Goal: Task Accomplishment & Management: Use online tool/utility

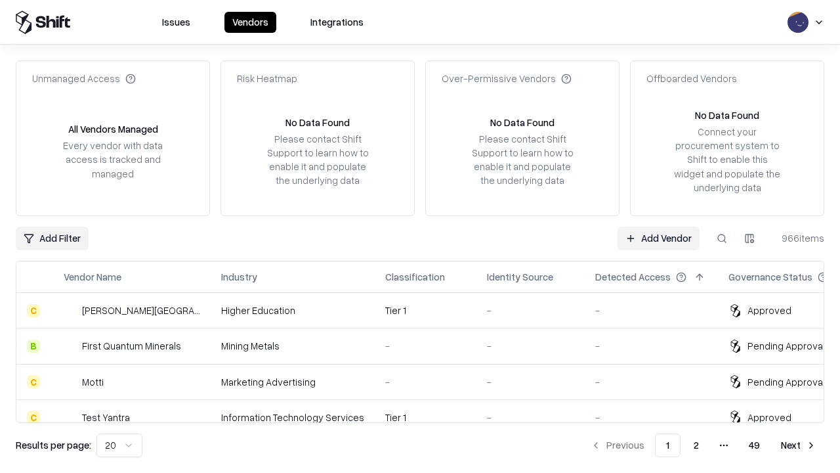
click at [659, 238] on link "Add Vendor" at bounding box center [659, 239] width 82 height 24
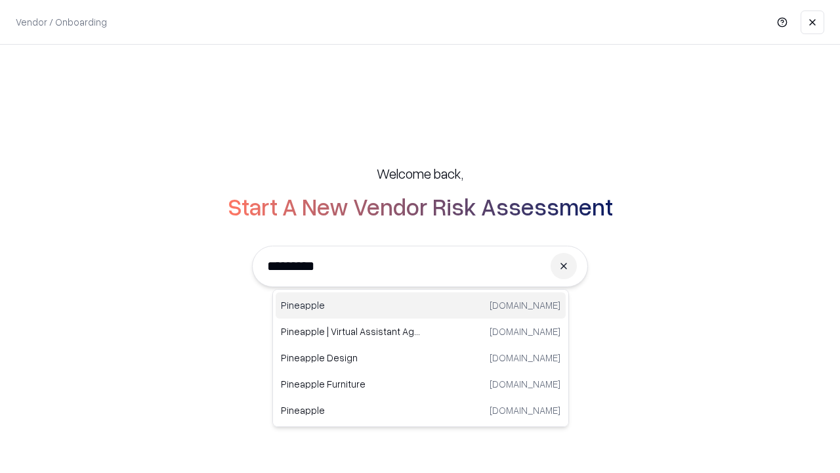
click at [421, 305] on div "Pineapple [DOMAIN_NAME]" at bounding box center [421, 305] width 290 height 26
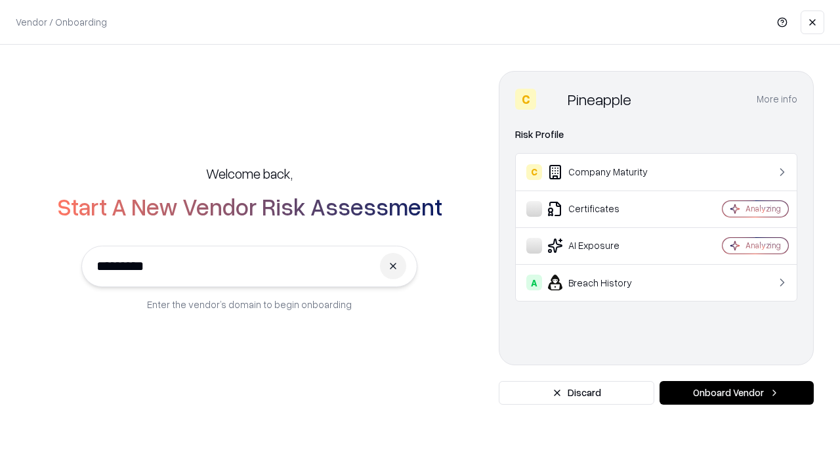
type input "*********"
click at [737, 393] on button "Onboard Vendor" at bounding box center [737, 393] width 154 height 24
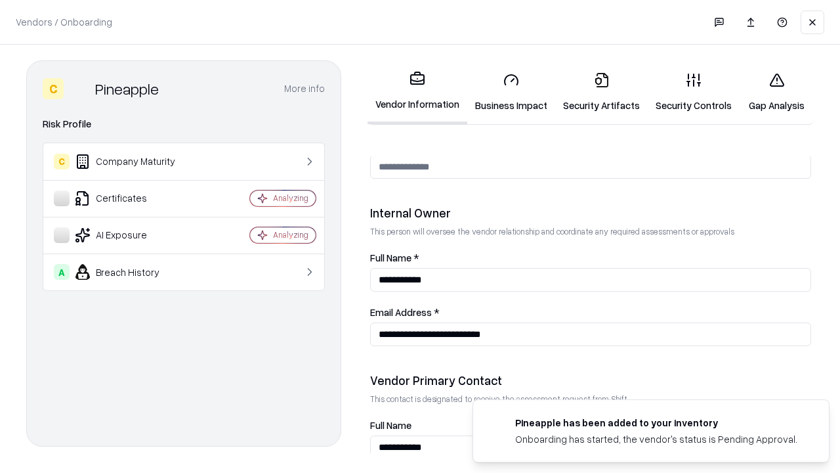
scroll to position [680, 0]
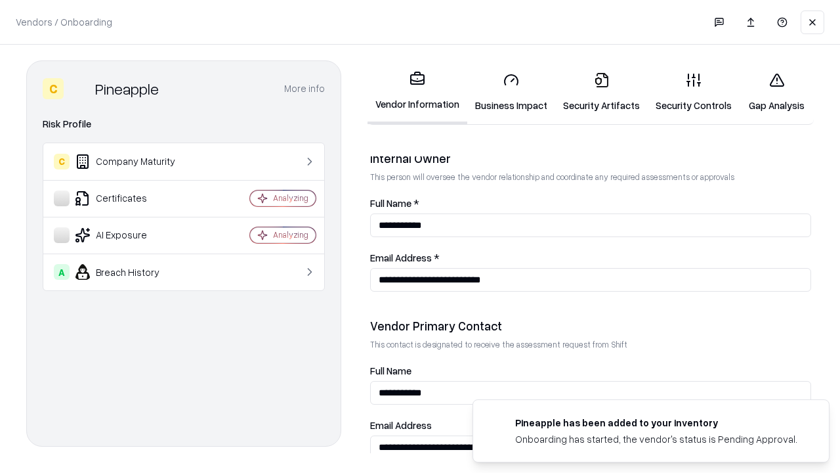
click at [511, 92] on link "Business Impact" at bounding box center [511, 92] width 88 height 61
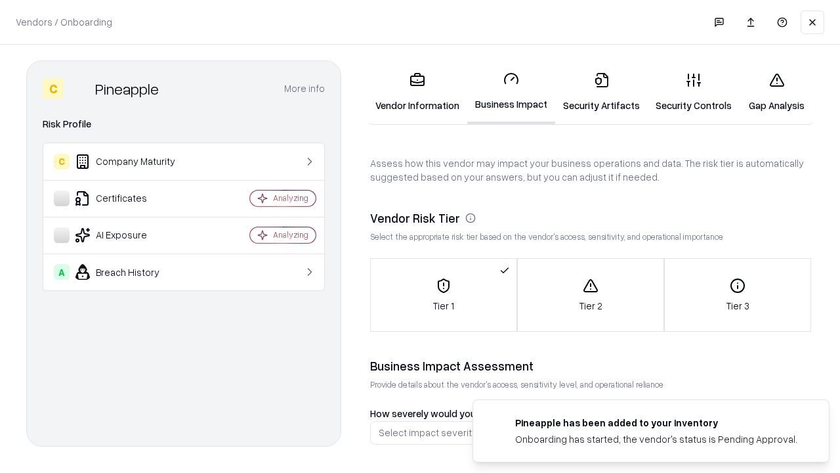
click at [777, 92] on link "Gap Analysis" at bounding box center [777, 92] width 74 height 61
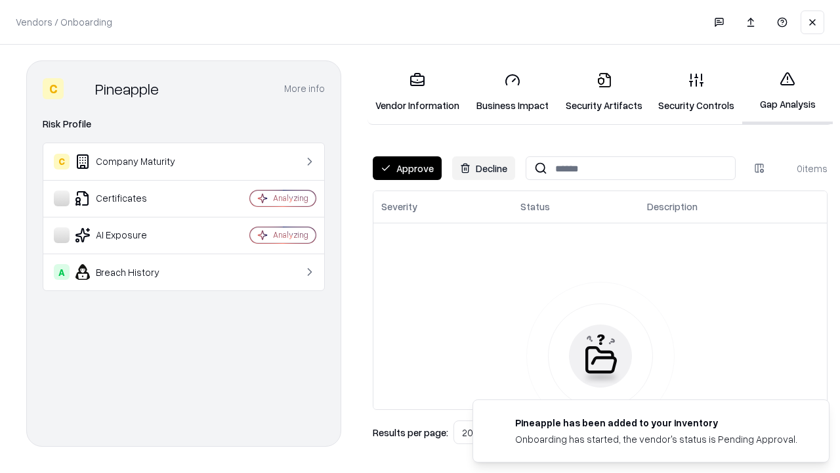
click at [407, 168] on button "Approve" at bounding box center [407, 168] width 69 height 24
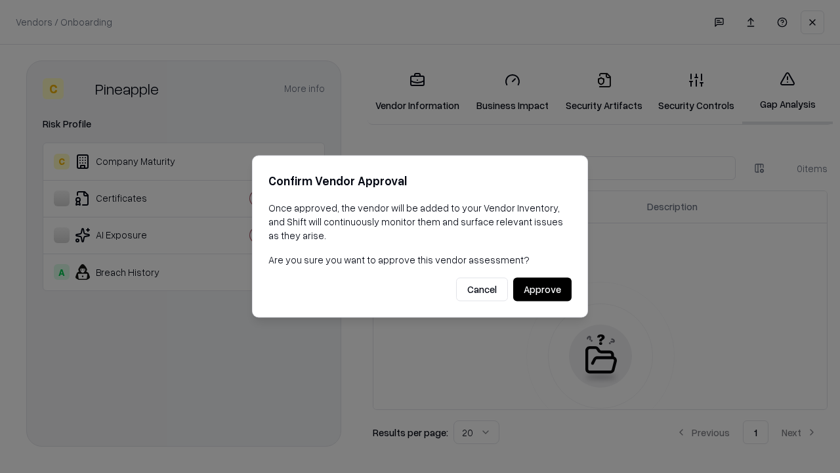
click at [542, 289] on button "Approve" at bounding box center [542, 290] width 58 height 24
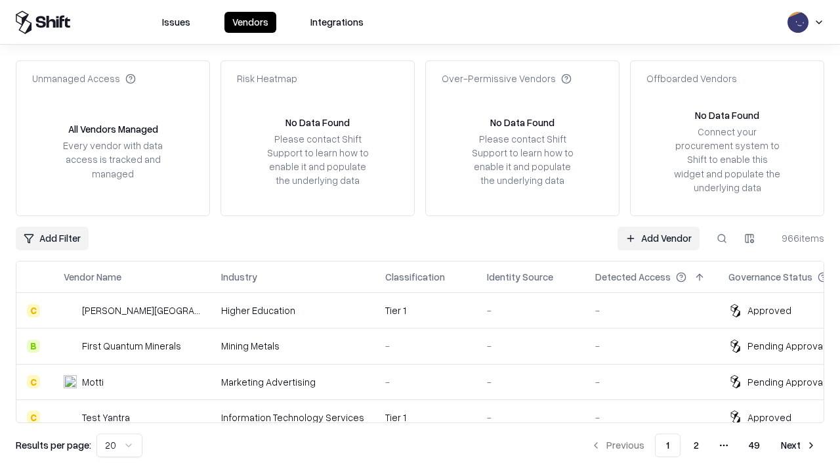
type input "*********"
click at [659, 238] on link "Add Vendor" at bounding box center [659, 239] width 82 height 24
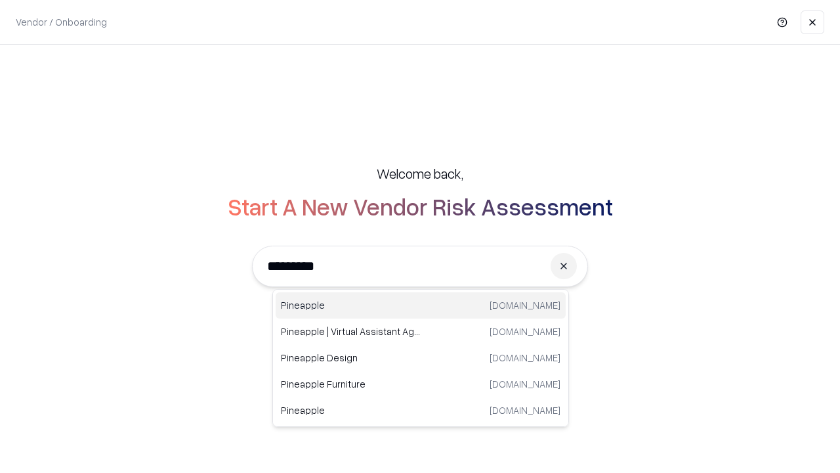
click at [421, 305] on div "Pineapple [DOMAIN_NAME]" at bounding box center [421, 305] width 290 height 26
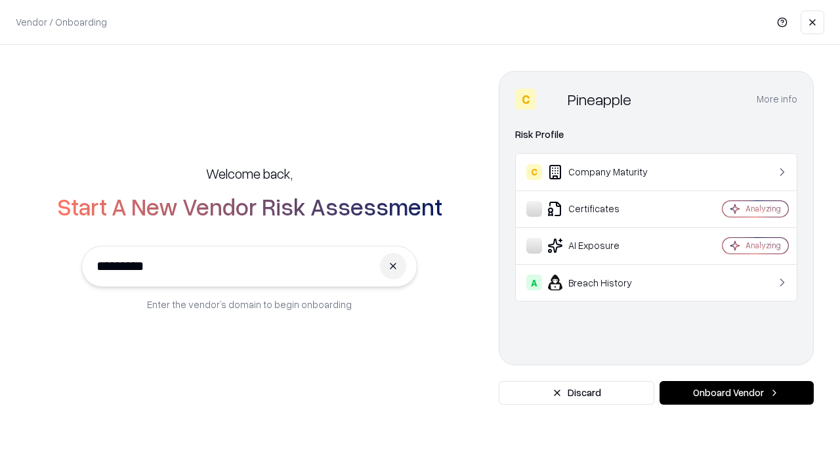
type input "*********"
click at [737, 393] on button "Onboard Vendor" at bounding box center [737, 393] width 154 height 24
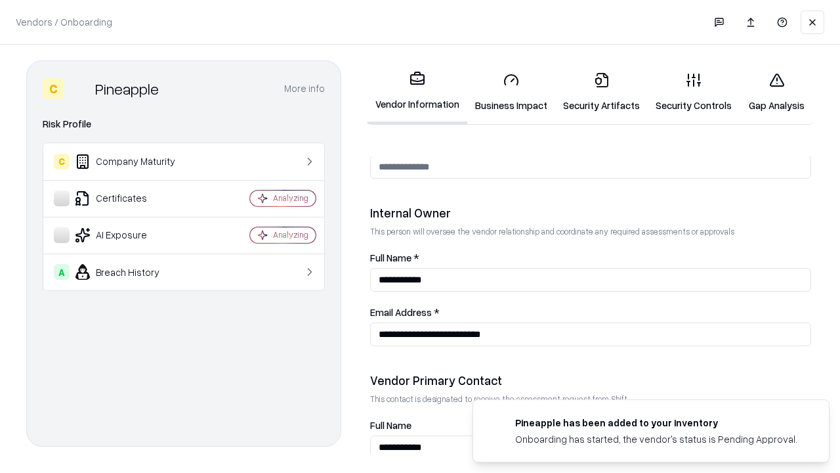
scroll to position [680, 0]
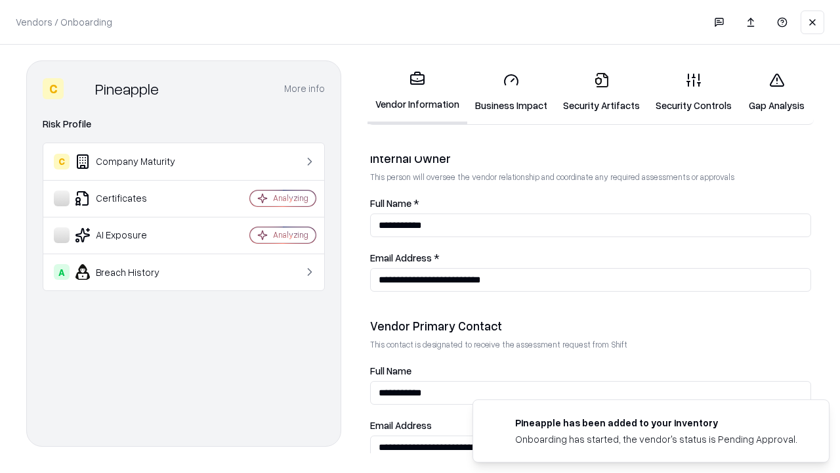
click at [777, 92] on link "Gap Analysis" at bounding box center [777, 92] width 74 height 61
